Goal: Contribute content

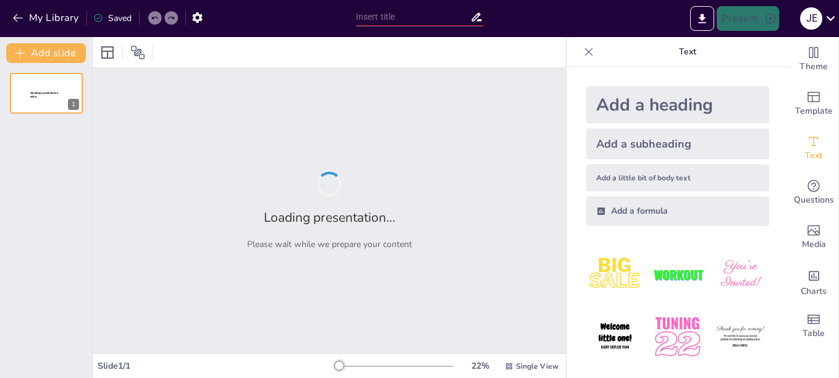
type input "Análisis Integral de Sistemas: Un Enfoque Multimedia"
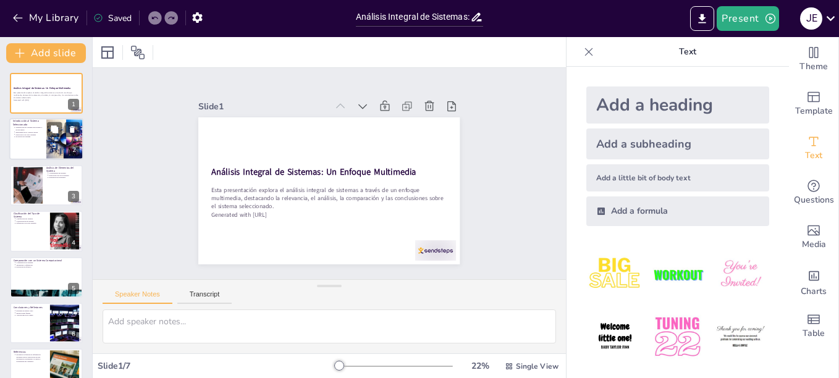
click at [59, 146] on div at bounding box center [64, 140] width 73 height 42
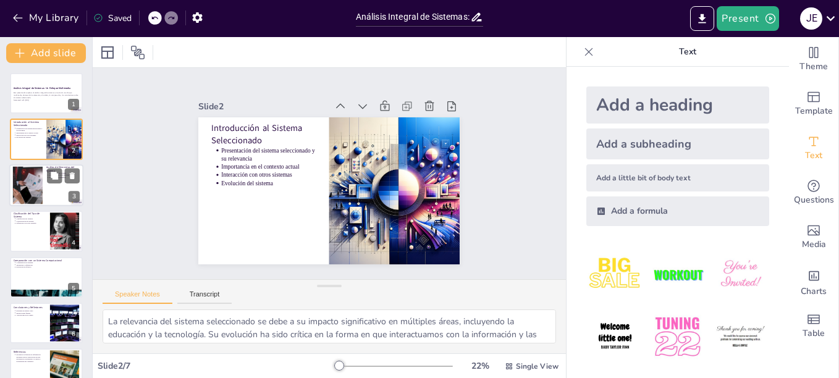
click at [44, 192] on div at bounding box center [46, 185] width 74 height 42
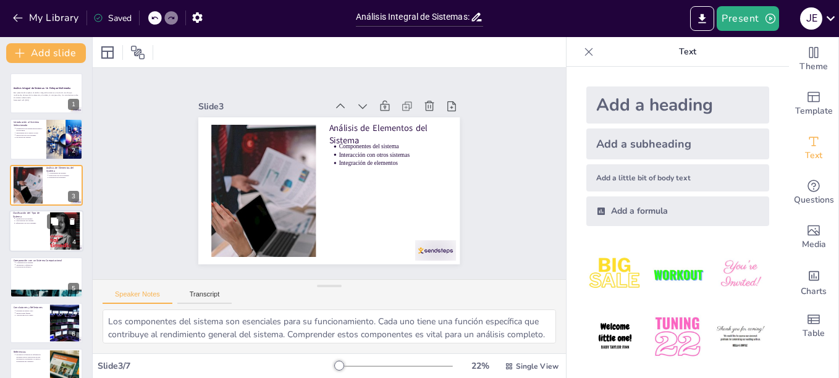
click at [26, 220] on p "Características del sistema" at bounding box center [30, 221] width 31 height 2
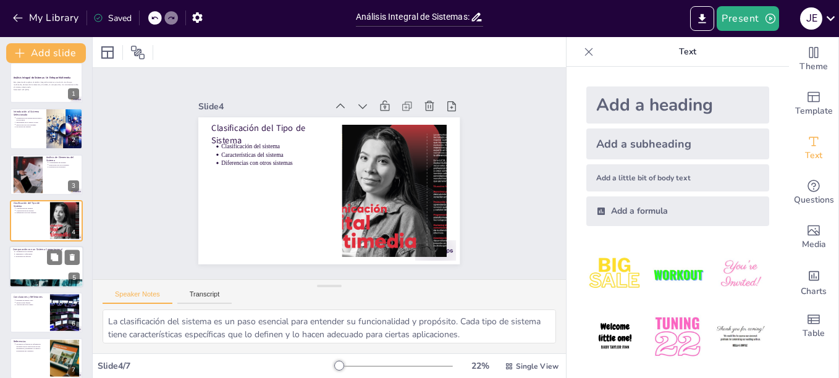
click at [39, 258] on p "Evaluación de eficacia" at bounding box center [47, 256] width 64 height 2
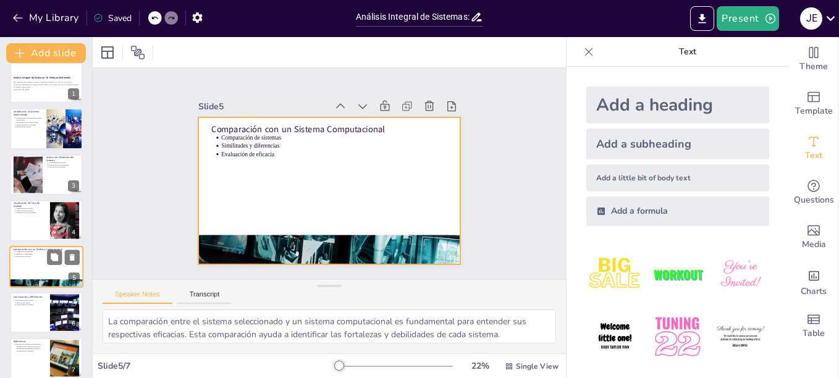
scroll to position [22, 0]
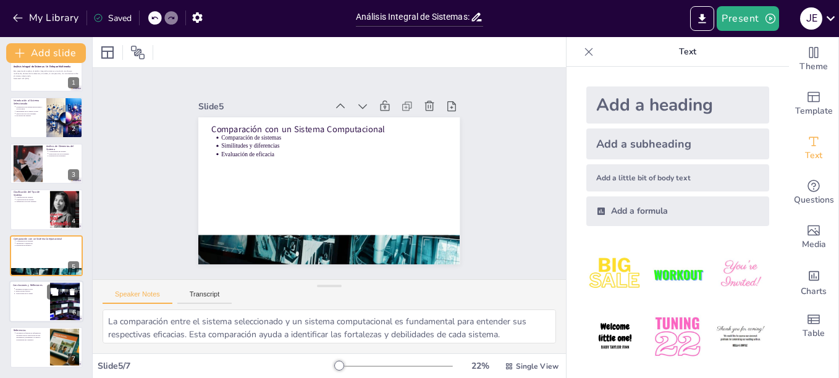
click at [36, 290] on p "Implicaciones futuras" at bounding box center [30, 291] width 31 height 2
type textarea "Resumir los puntos clave es [SECURITY_DATA] para consolidar el aprendizaje y as…"
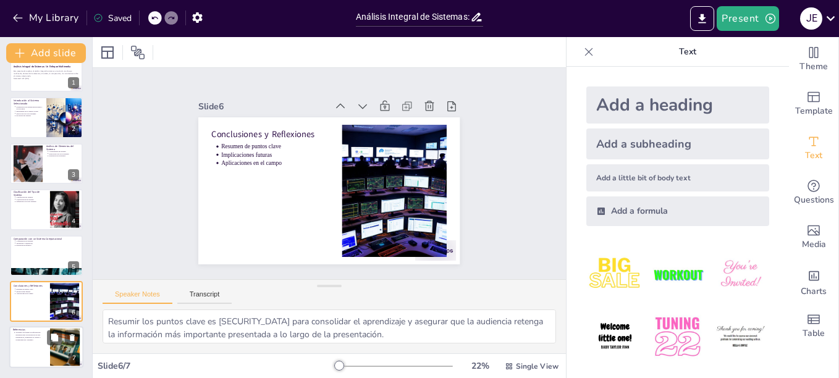
click at [41, 347] on div at bounding box center [46, 348] width 74 height 42
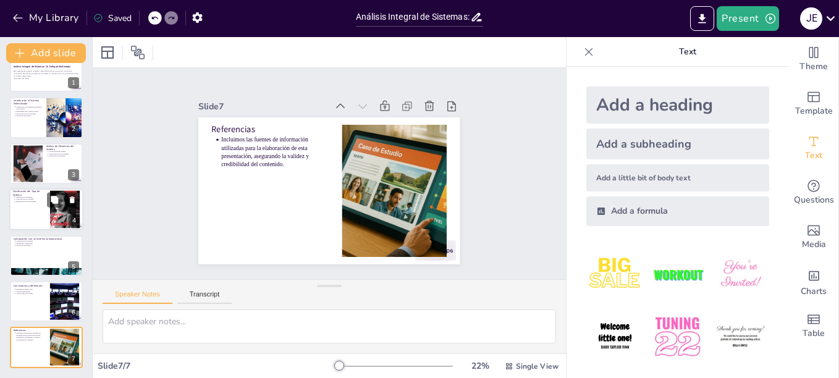
click at [48, 214] on div at bounding box center [46, 209] width 74 height 42
type textarea "La clasificación del sistema es un paso esencial para entender su funcionalidad…"
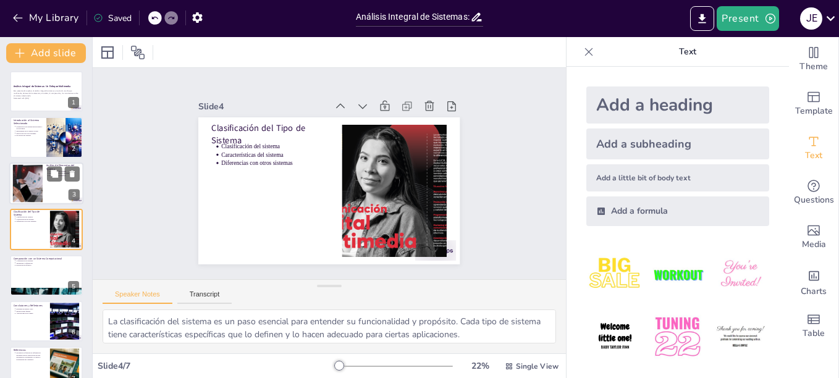
scroll to position [0, 0]
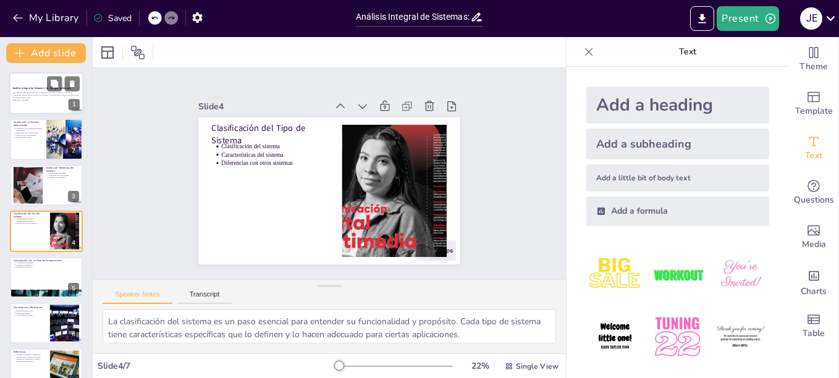
click at [45, 85] on div at bounding box center [46, 93] width 74 height 42
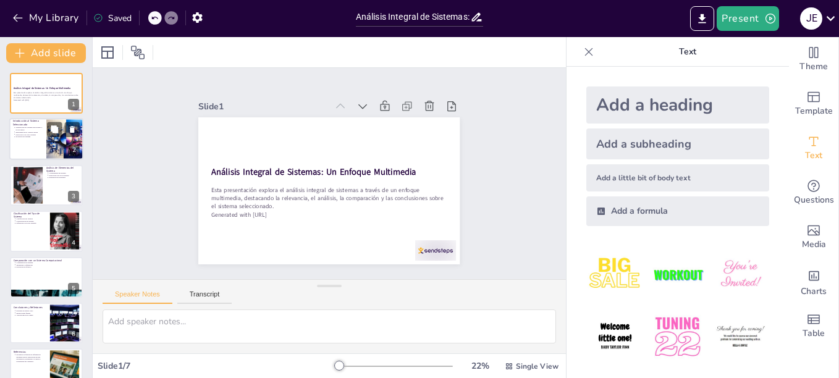
click at [36, 148] on div at bounding box center [46, 140] width 74 height 42
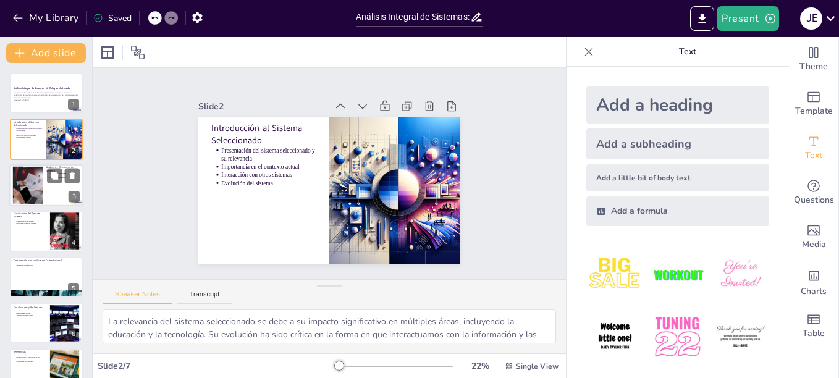
click at [44, 186] on div at bounding box center [46, 185] width 74 height 42
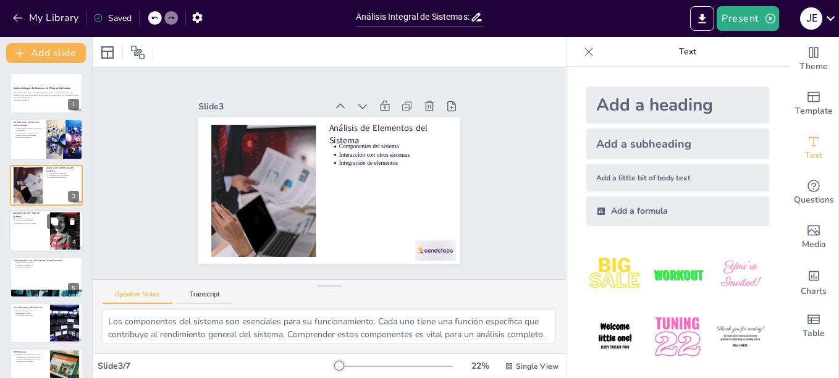
click at [44, 213] on p "Clasificación del Tipo de Sistema" at bounding box center [29, 215] width 33 height 7
type textarea "La clasificación del sistema es un paso esencial para entender su funcionalidad…"
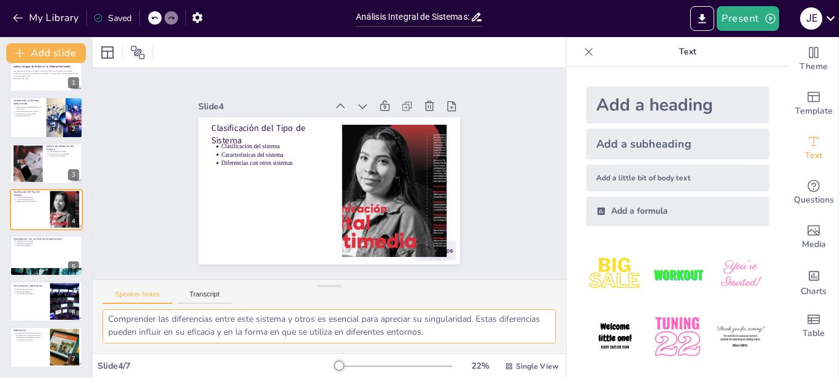
scroll to position [55, 0]
click at [204, 302] on button "Transcript" at bounding box center [204, 297] width 55 height 14
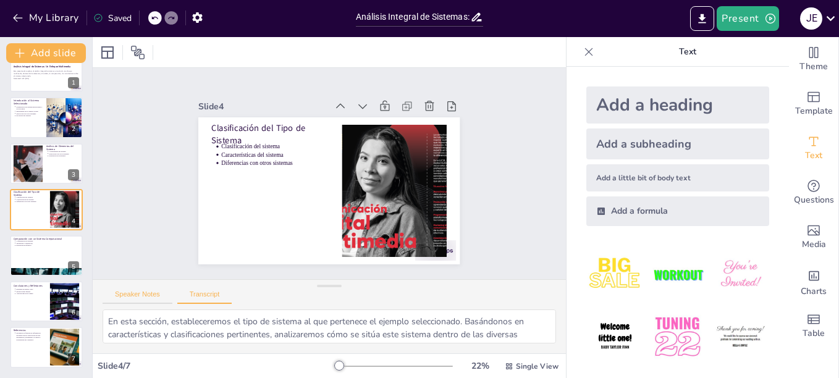
click at [137, 299] on button "Speaker Notes" at bounding box center [138, 297] width 70 height 14
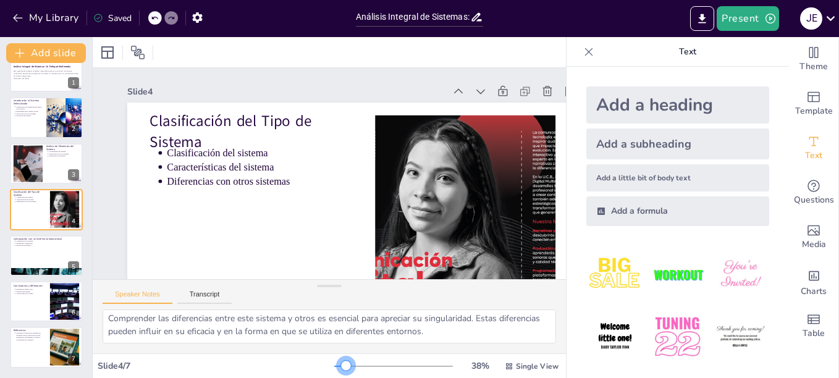
click at [337, 368] on div at bounding box center [393, 366] width 119 height 10
click at [48, 172] on div at bounding box center [46, 164] width 74 height 42
type textarea "Los componentes del sistema son esenciales para su funcionamiento. Cada uno tie…"
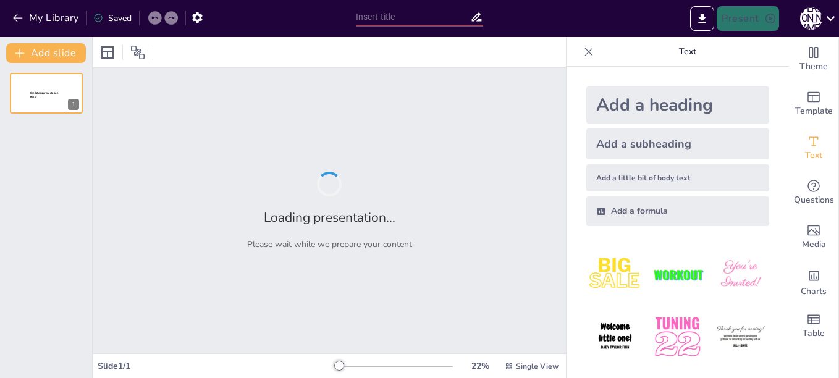
type input "New Sendsteps"
